Goal: Task Accomplishment & Management: Manage account settings

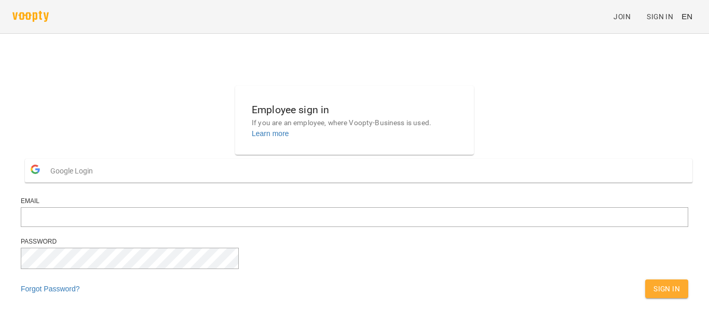
click at [98, 181] on span "Google Login" at bounding box center [74, 170] width 48 height 21
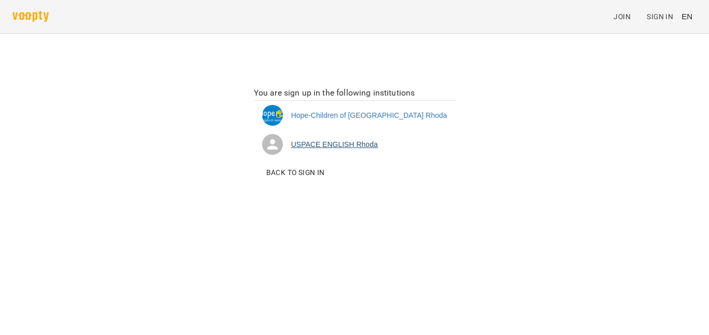
click at [363, 147] on li "USPACE ENGLISH Rhoda" at bounding box center [355, 144] width 202 height 29
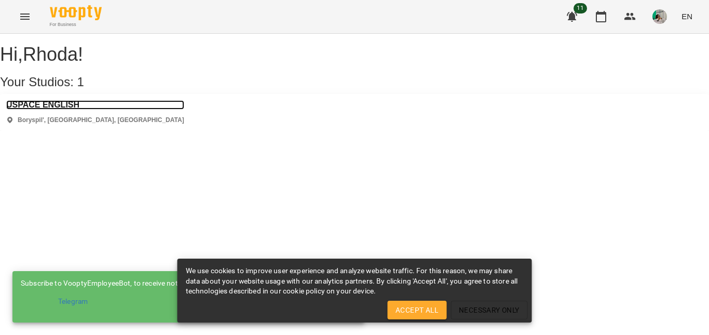
click at [63, 110] on h3 "USPACE ENGLISH" at bounding box center [95, 104] width 178 height 9
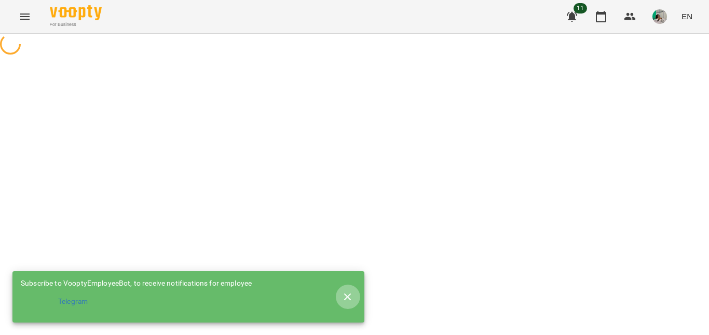
click at [347, 295] on icon "button" at bounding box center [347, 296] width 7 height 7
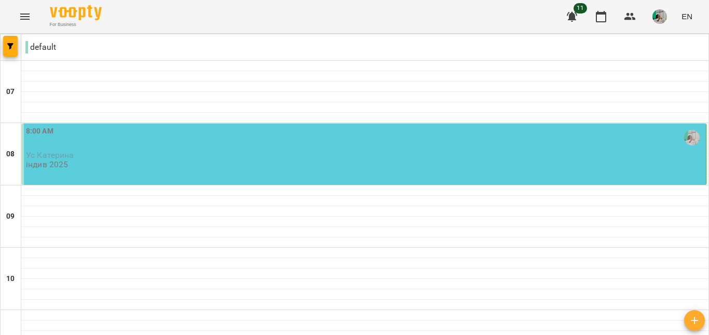
scroll to position [35, 0]
click at [294, 130] on div "8:00 AM Ус Катерина індив 2025" at bounding box center [365, 148] width 678 height 44
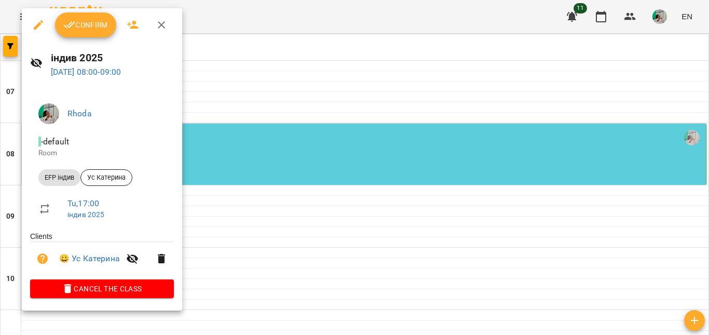
click at [103, 22] on span "Confirm" at bounding box center [85, 25] width 45 height 12
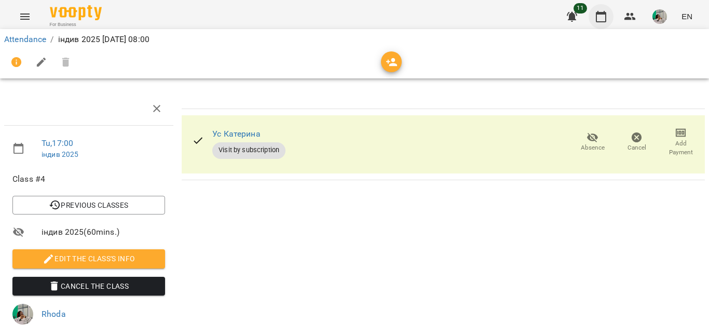
click at [602, 19] on icon "button" at bounding box center [601, 16] width 12 height 12
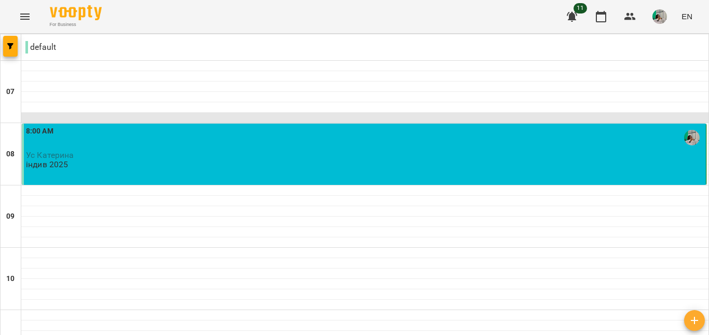
scroll to position [729, 0]
